Goal: Transaction & Acquisition: Subscribe to service/newsletter

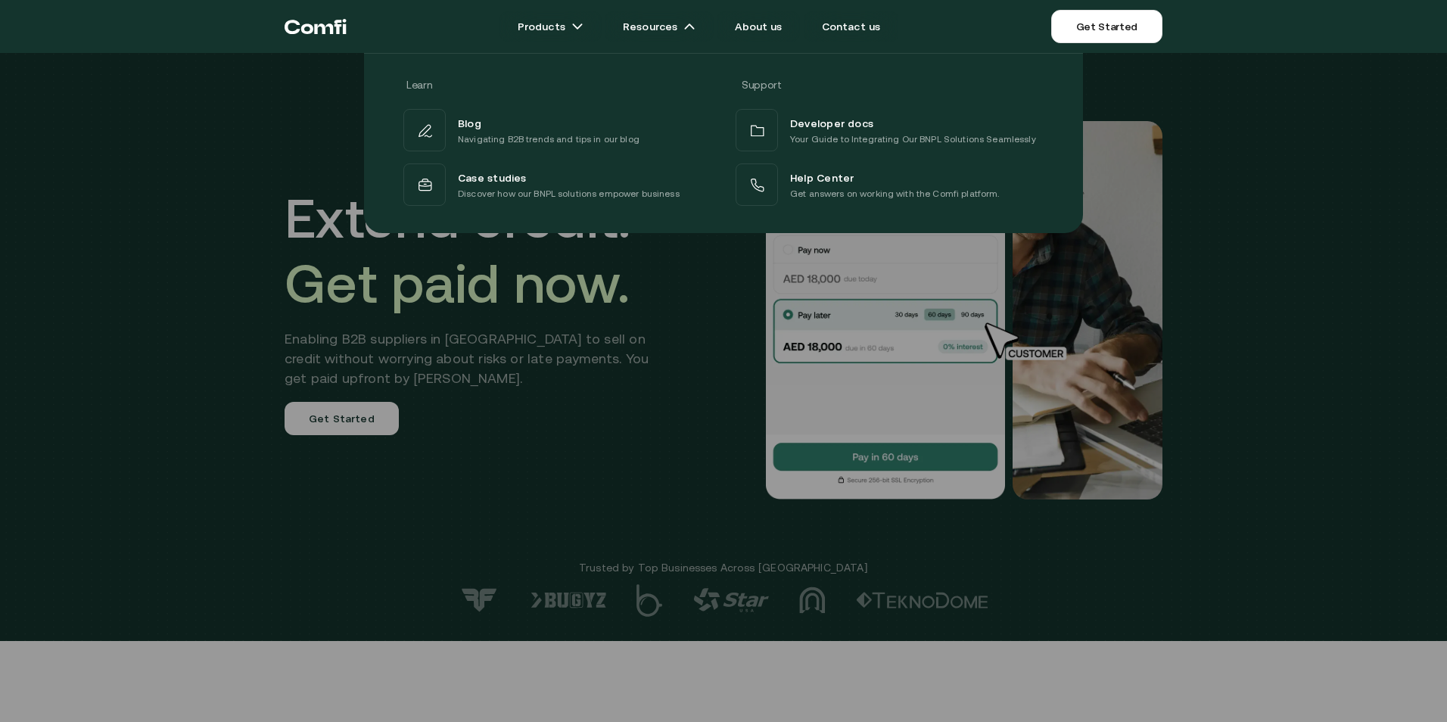
click at [463, 492] on div at bounding box center [723, 414] width 1447 height 722
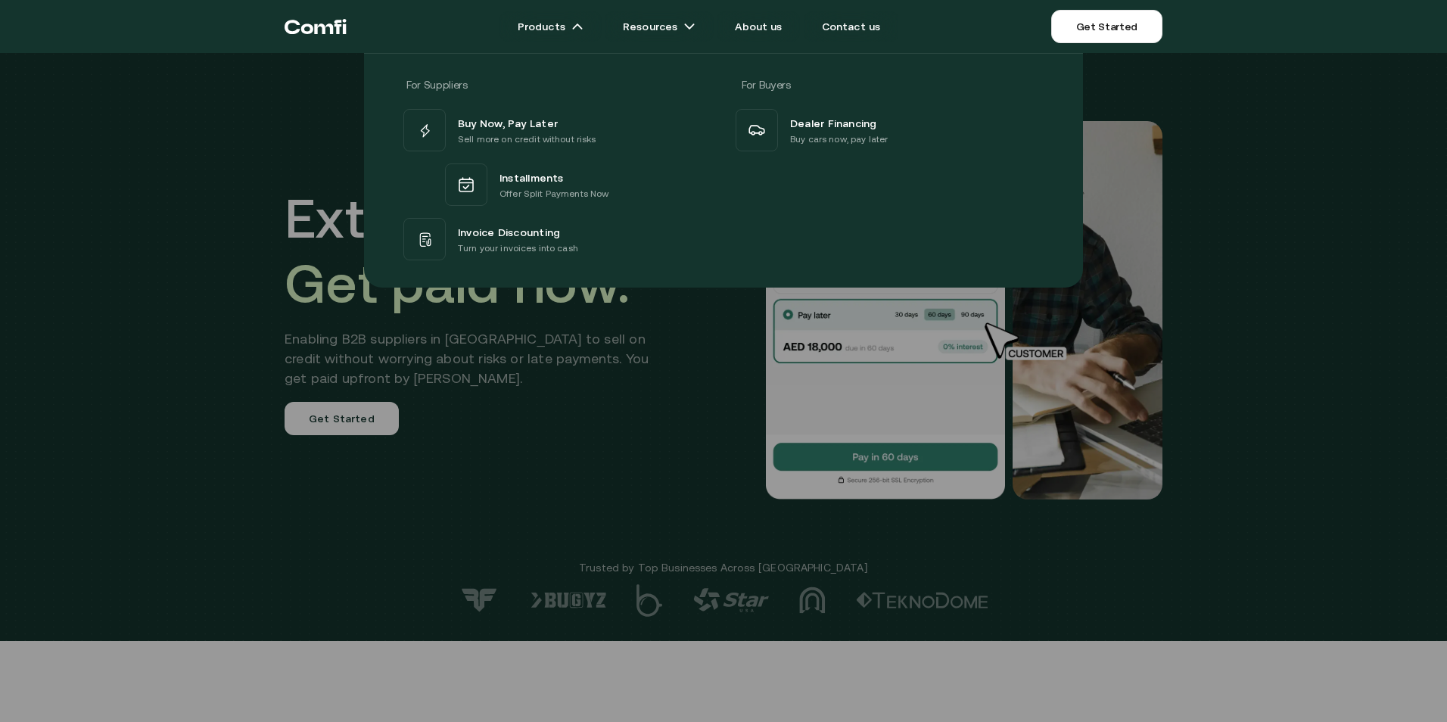
click at [575, 428] on div at bounding box center [723, 414] width 1447 height 722
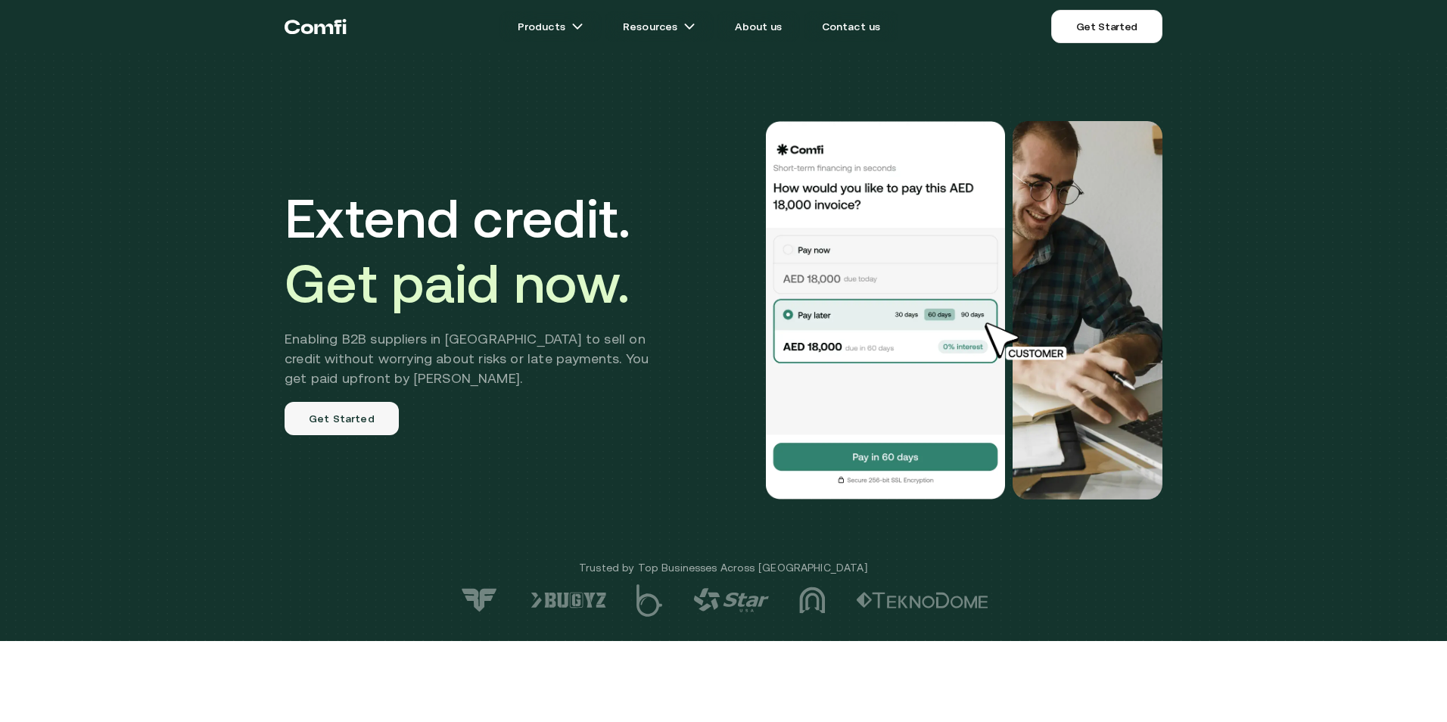
click at [339, 419] on link "Get Started" at bounding box center [342, 418] width 114 height 33
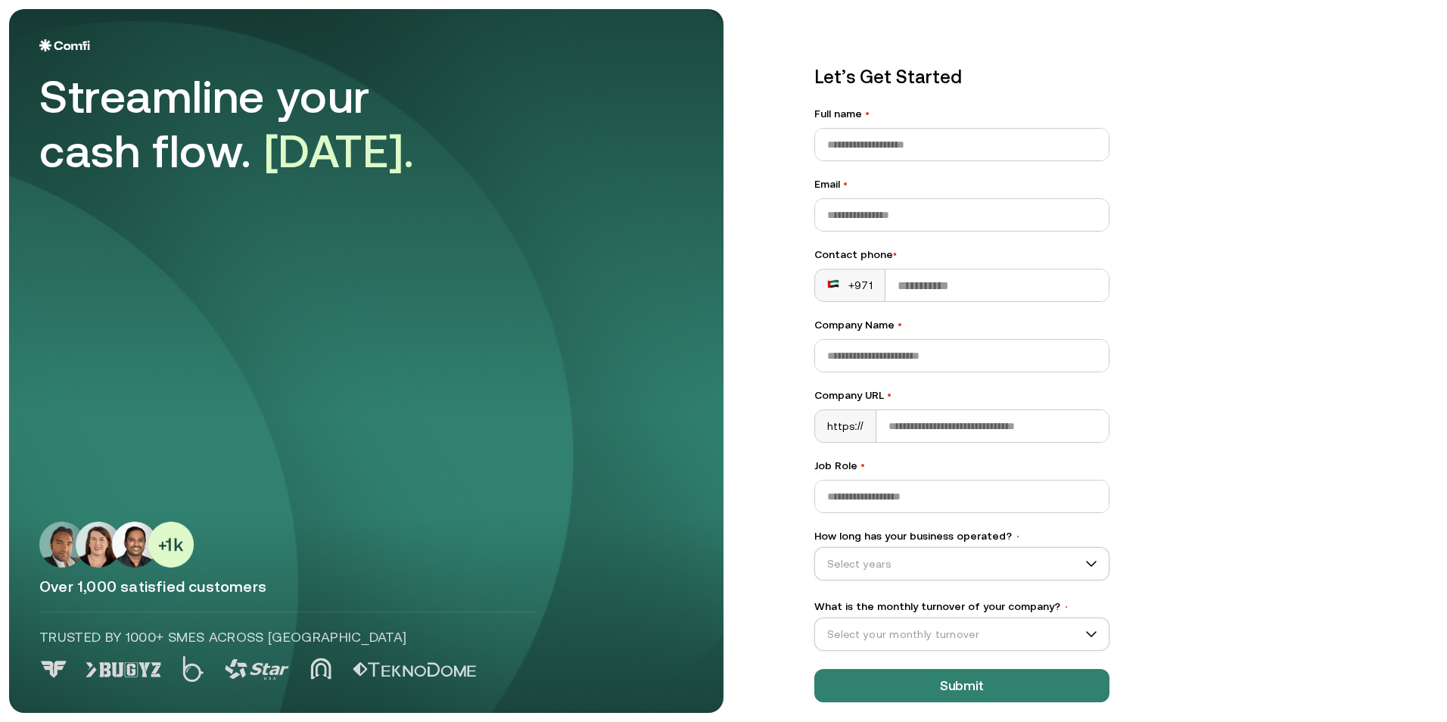
click at [54, 44] on img at bounding box center [64, 45] width 51 height 12
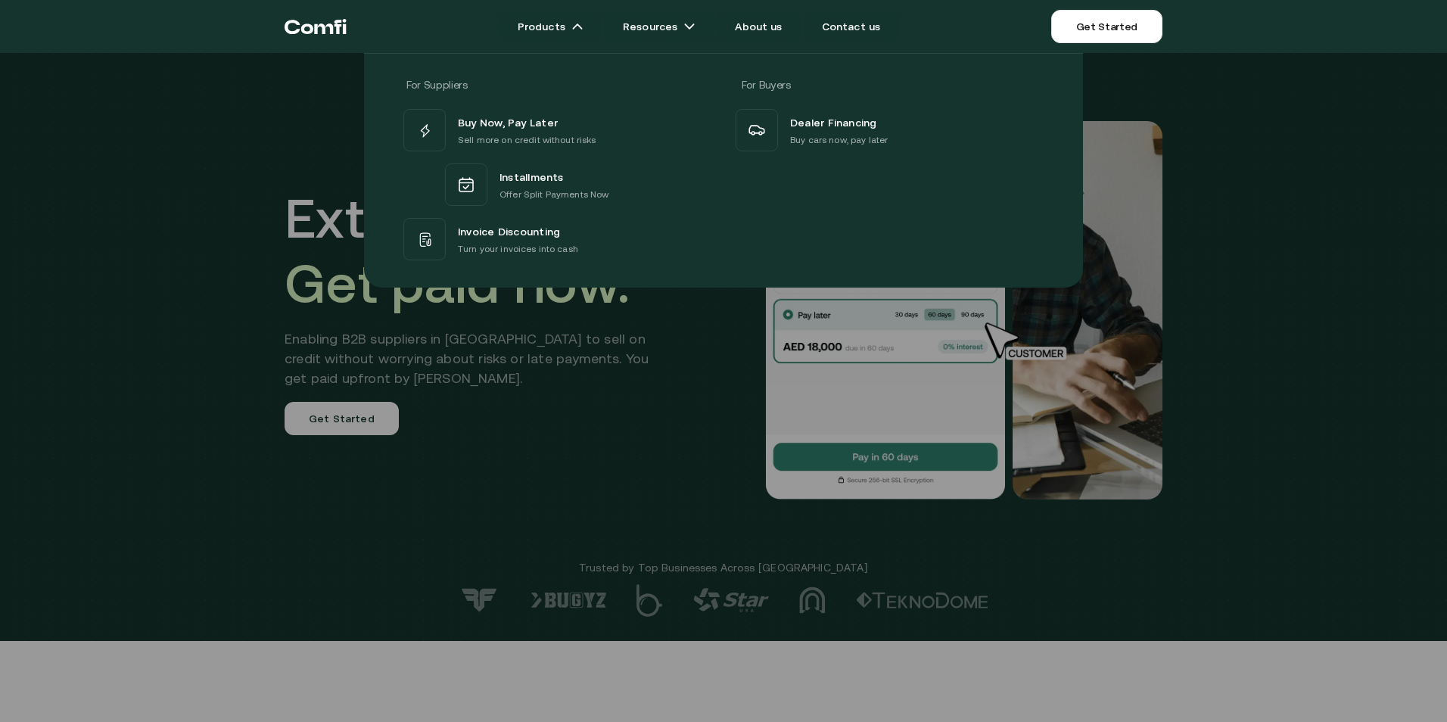
click at [531, 399] on div at bounding box center [723, 414] width 1447 height 722
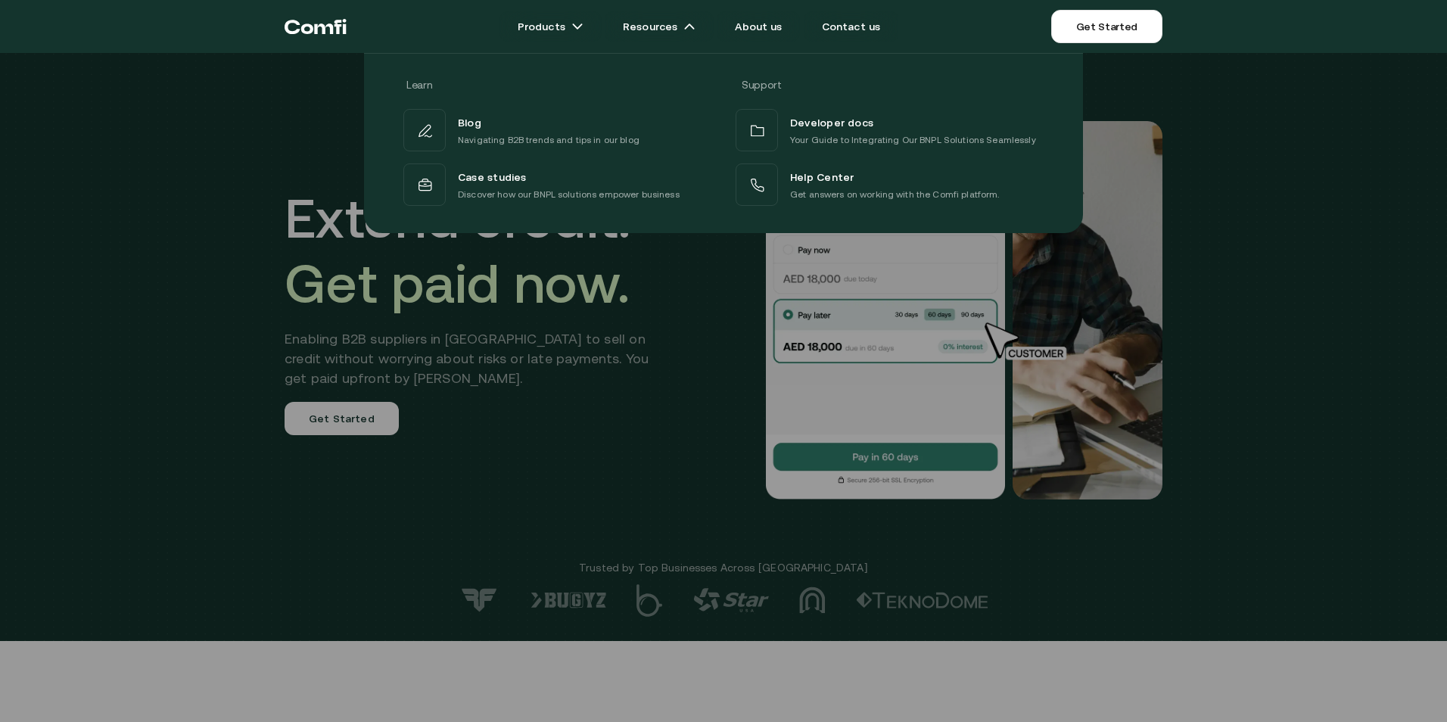
click at [730, 332] on div at bounding box center [723, 414] width 1447 height 722
